Goal: Task Accomplishment & Management: Use online tool/utility

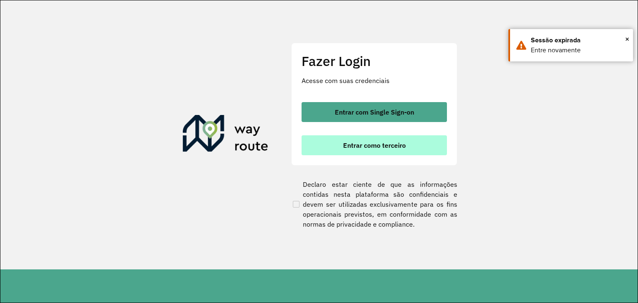
click at [390, 150] on button "Entrar como terceiro" at bounding box center [374, 145] width 145 height 20
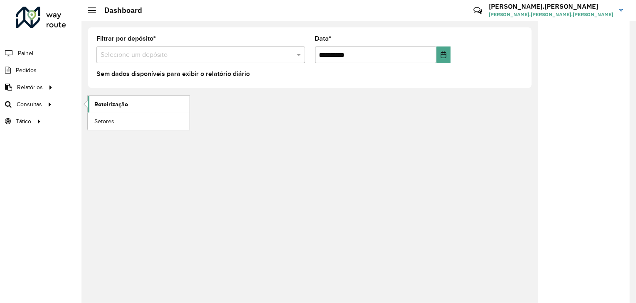
click at [102, 105] on span "Roteirização" at bounding box center [111, 104] width 34 height 9
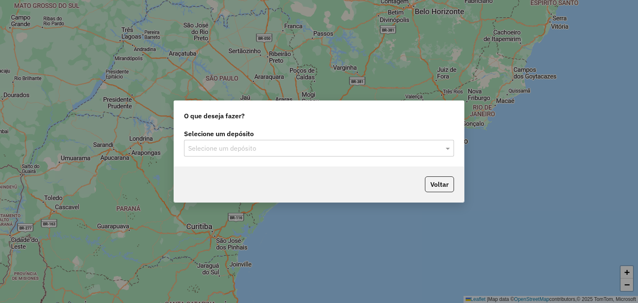
drag, startPoint x: 228, startPoint y: 148, endPoint x: 228, endPoint y: 160, distance: 11.6
click at [228, 148] on input "text" at bounding box center [310, 149] width 245 height 10
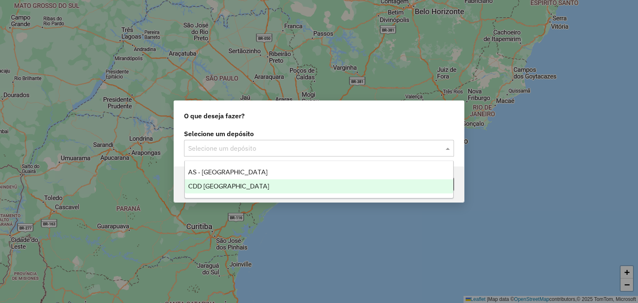
click at [228, 185] on span "CDD [GEOGRAPHIC_DATA]" at bounding box center [228, 186] width 81 height 7
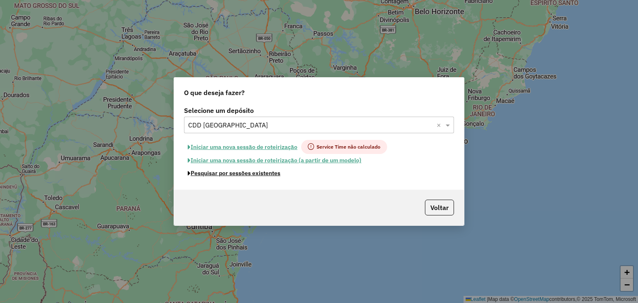
click at [223, 175] on button "Pesquisar por sessões existentes" at bounding box center [234, 173] width 100 height 13
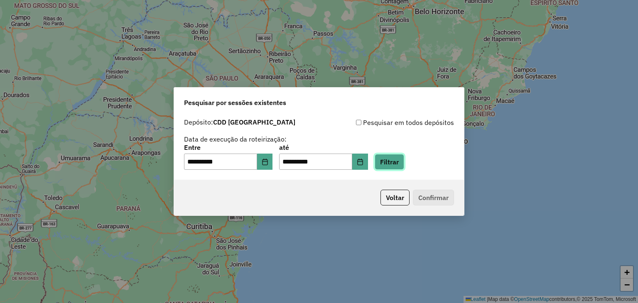
click at [401, 167] on button "Filtrar" at bounding box center [390, 162] width 30 height 16
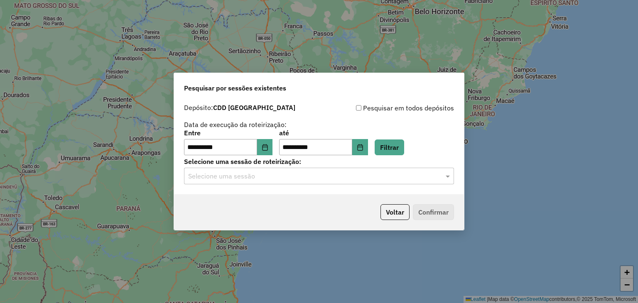
drag, startPoint x: 310, startPoint y: 176, endPoint x: 305, endPoint y: 176, distance: 5.0
click at [308, 176] on input "text" at bounding box center [310, 177] width 245 height 10
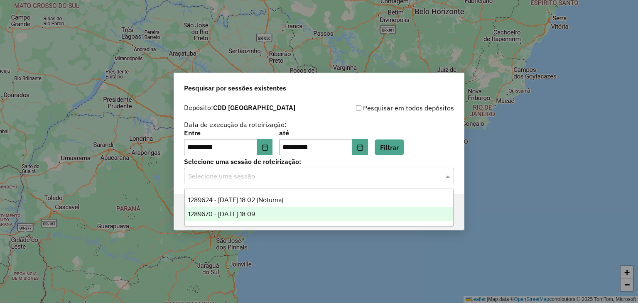
click at [274, 213] on div "1289670 - 07/10/2025 18:09" at bounding box center [319, 214] width 269 height 14
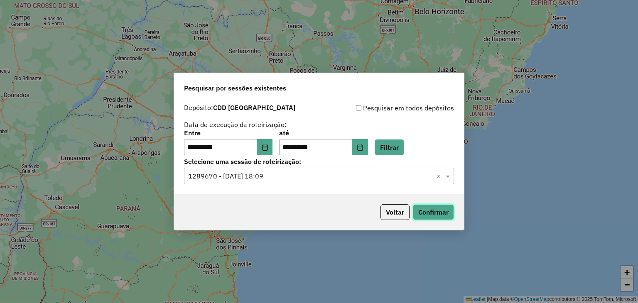
click at [444, 214] on button "Confirmar" at bounding box center [433, 212] width 41 height 16
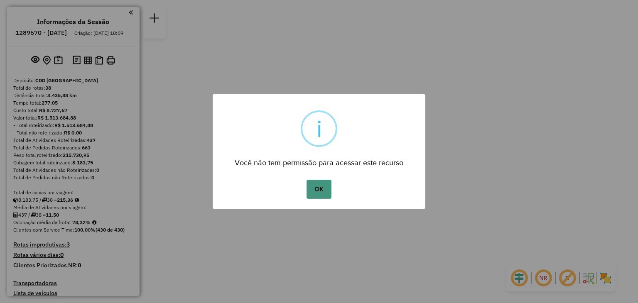
click at [327, 190] on button "OK" at bounding box center [319, 189] width 25 height 19
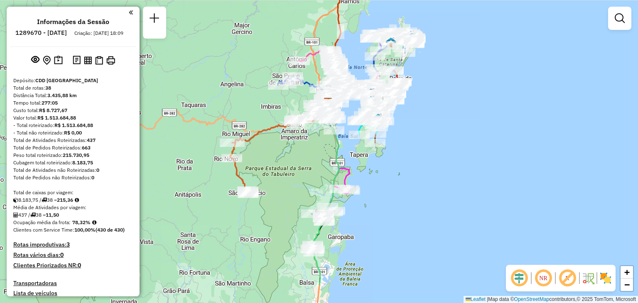
drag, startPoint x: 464, startPoint y: 212, endPoint x: 474, endPoint y: 163, distance: 49.6
click at [474, 163] on div "Janela de atendimento Grade de atendimento Capacidade Transportadoras Veículos …" at bounding box center [319, 151] width 638 height 303
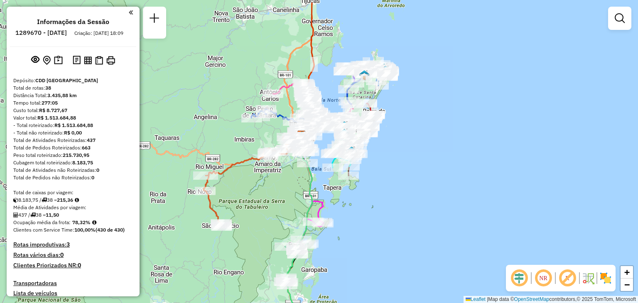
drag, startPoint x: 417, startPoint y: 140, endPoint x: 387, endPoint y: 174, distance: 45.4
click at [390, 173] on div "Janela de atendimento Grade de atendimento Capacidade Transportadoras Veículos …" at bounding box center [319, 151] width 638 height 303
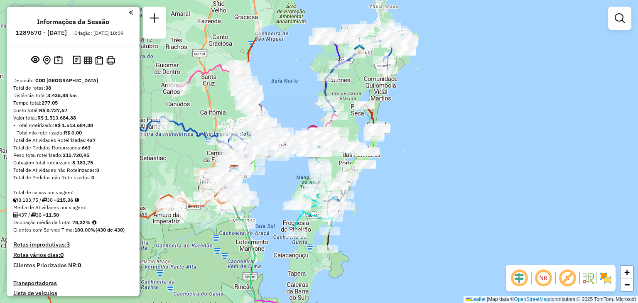
drag, startPoint x: 376, startPoint y: 132, endPoint x: 372, endPoint y: 196, distance: 64.5
click at [371, 200] on div "Janela de atendimento Grade de atendimento Capacidade Transportadoras Veículos …" at bounding box center [319, 151] width 638 height 303
select select "**********"
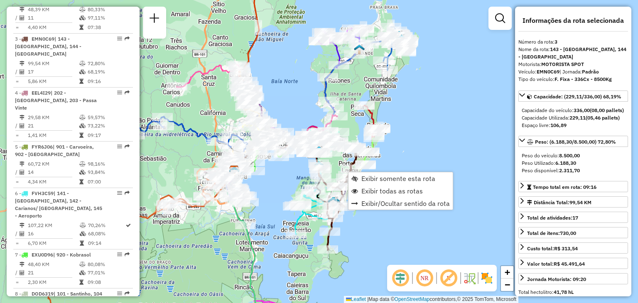
scroll to position [419, 0]
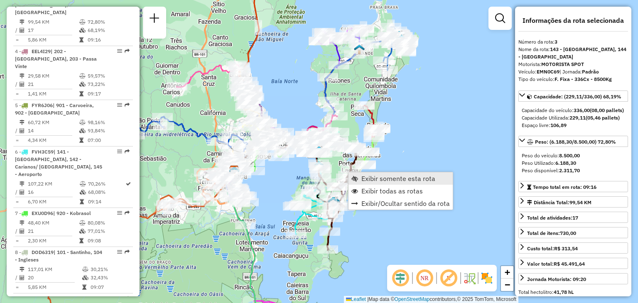
click at [374, 180] on span "Exibir somente esta rota" at bounding box center [399, 178] width 74 height 7
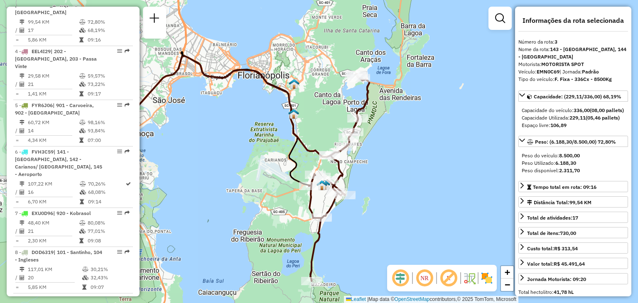
drag, startPoint x: 463, startPoint y: 180, endPoint x: 400, endPoint y: 194, distance: 64.2
click at [399, 195] on div "Janela de atendimento Grade de atendimento Capacidade Transportadoras Veículos …" at bounding box center [319, 151] width 638 height 303
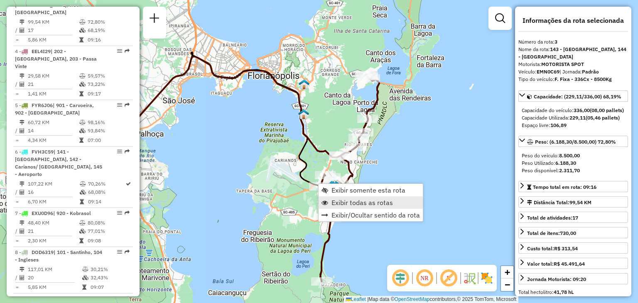
click at [347, 205] on span "Exibir todas as rotas" at bounding box center [363, 202] width 62 height 7
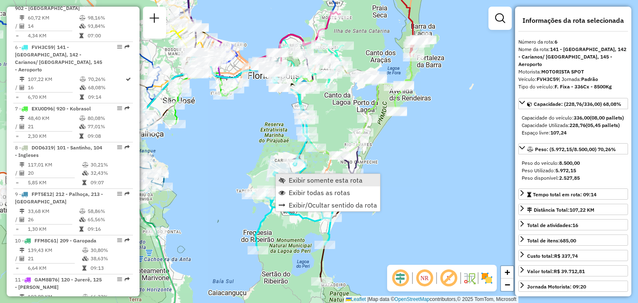
scroll to position [558, 0]
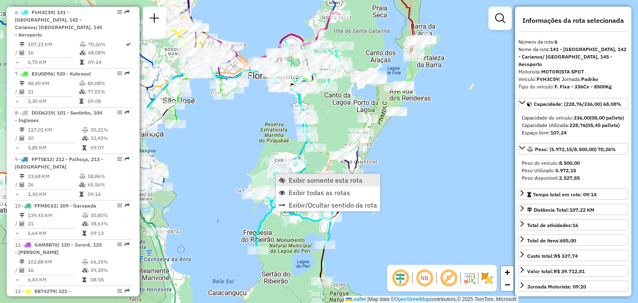
click at [322, 182] on span "Exibir somente esta rota" at bounding box center [326, 180] width 74 height 7
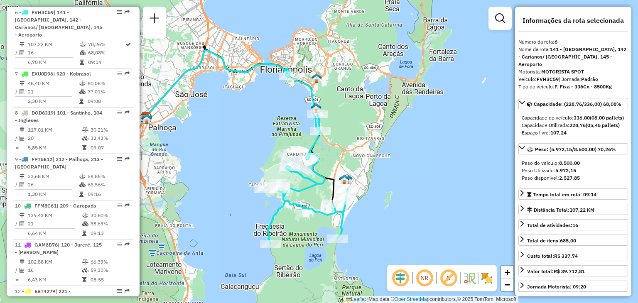
drag, startPoint x: 446, startPoint y: 163, endPoint x: 374, endPoint y: 154, distance: 71.7
click at [374, 156] on div "Janela de atendimento Grade de atendimento Capacidade Transportadoras Veículos …" at bounding box center [319, 151] width 638 height 303
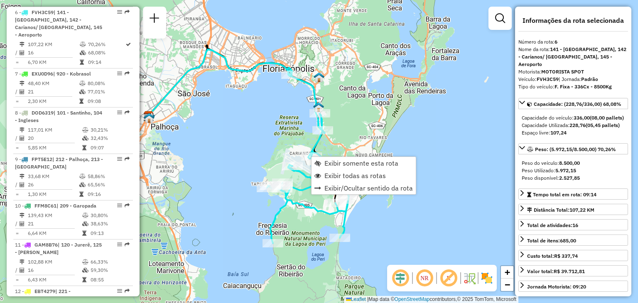
click at [485, 221] on div "Janela de atendimento Grade de atendimento Capacidade Transportadoras Veículos …" at bounding box center [319, 151] width 638 height 303
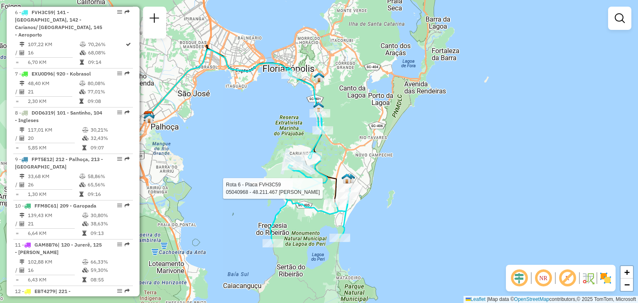
select select "**********"
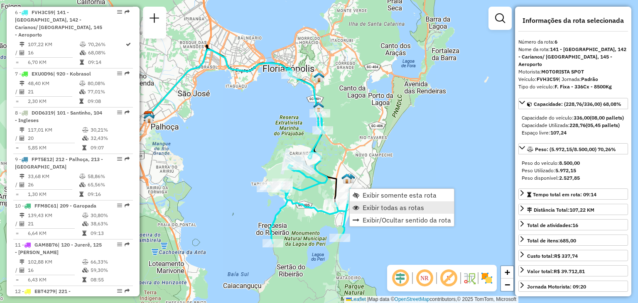
click at [369, 207] on span "Exibir todas as rotas" at bounding box center [394, 207] width 62 height 7
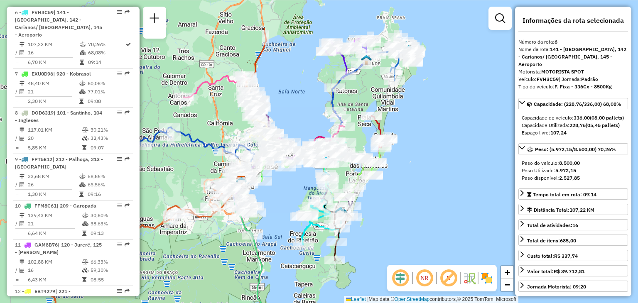
drag, startPoint x: 258, startPoint y: 164, endPoint x: 278, endPoint y: 223, distance: 62.2
click at [278, 223] on div "Janela de atendimento Grade de atendimento Capacidade Transportadoras Veículos …" at bounding box center [319, 151] width 638 height 303
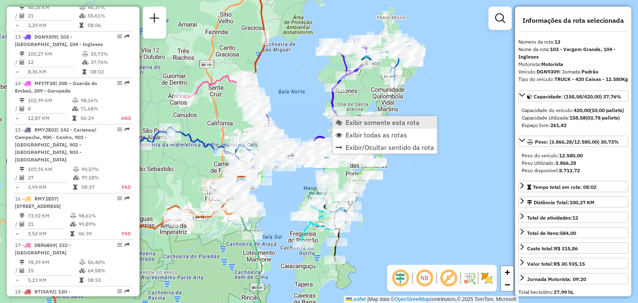
scroll to position [876, 0]
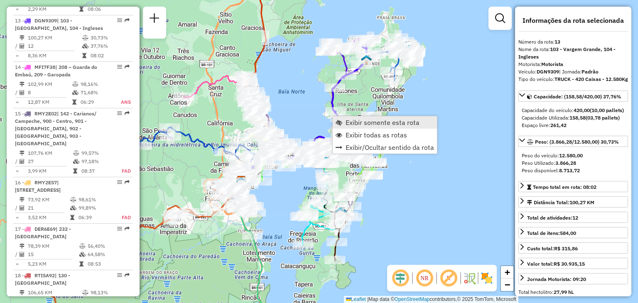
click at [395, 121] on span "Exibir somente esta rota" at bounding box center [383, 122] width 74 height 7
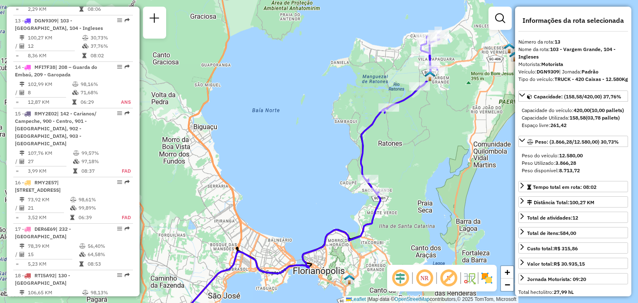
drag, startPoint x: 470, startPoint y: 125, endPoint x: 428, endPoint y: 132, distance: 42.9
click at [433, 133] on div "Janela de atendimento Grade de atendimento Capacidade Transportadoras Veículos …" at bounding box center [319, 151] width 638 height 303
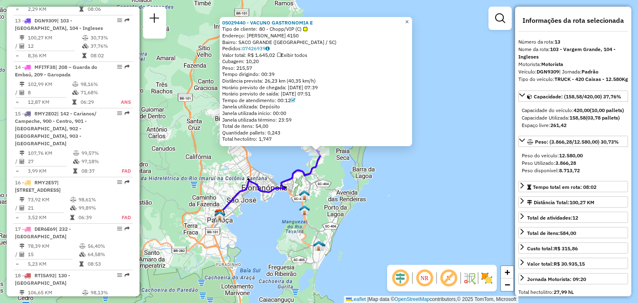
click at [409, 20] on span "×" at bounding box center [407, 21] width 4 height 7
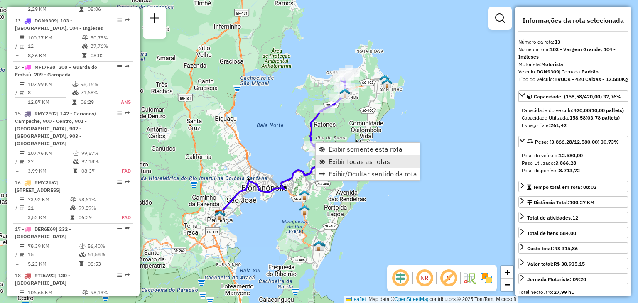
click at [354, 162] on span "Exibir todas as rotas" at bounding box center [360, 161] width 62 height 7
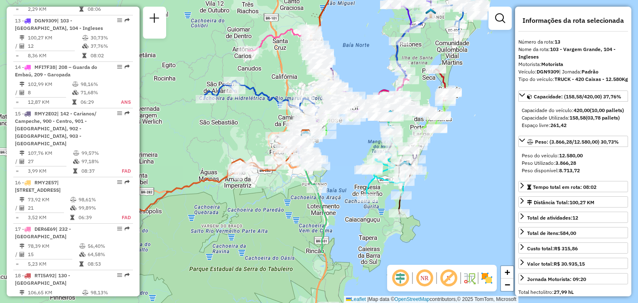
drag, startPoint x: 268, startPoint y: 145, endPoint x: 354, endPoint y: 65, distance: 117.6
click at [354, 65] on div "Janela de atendimento Grade de atendimento Capacidade Transportadoras Veículos …" at bounding box center [319, 151] width 638 height 303
